Goal: Task Accomplishment & Management: Manage account settings

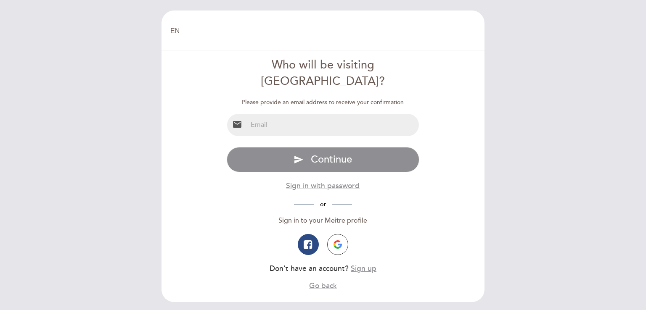
click at [283, 117] on input "email" at bounding box center [333, 125] width 172 height 22
type input "[EMAIL_ADDRESS][DOMAIN_NAME]"
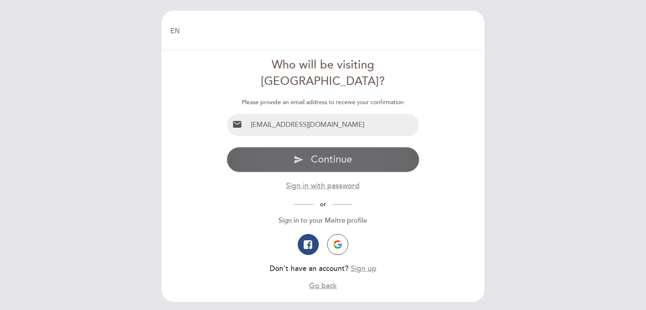
click at [315, 153] on span "Continue" at bounding box center [331, 159] width 41 height 12
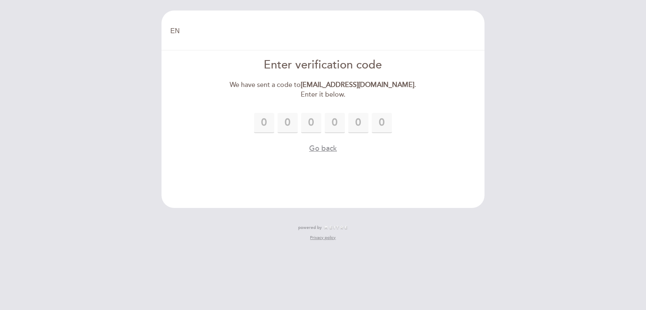
type input "5"
type input "2"
type input "9"
type input "4"
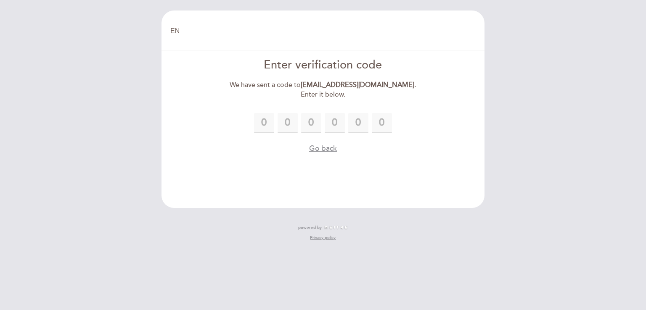
type input "7"
